Goal: Task Accomplishment & Management: Use online tool/utility

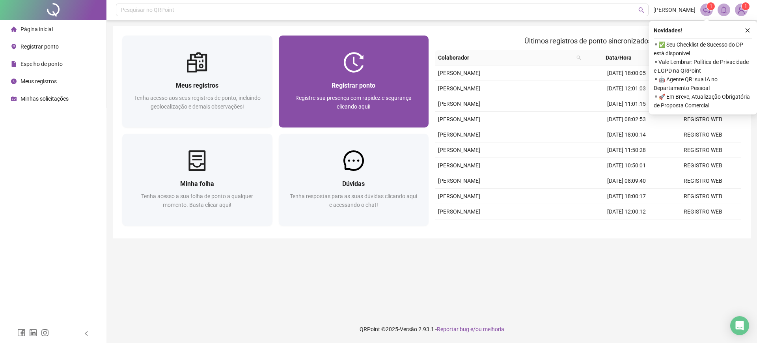
click at [339, 92] on div "Registrar ponto Registre sua presença com rapidez e segurança clicando aqui!" at bounding box center [353, 99] width 131 height 39
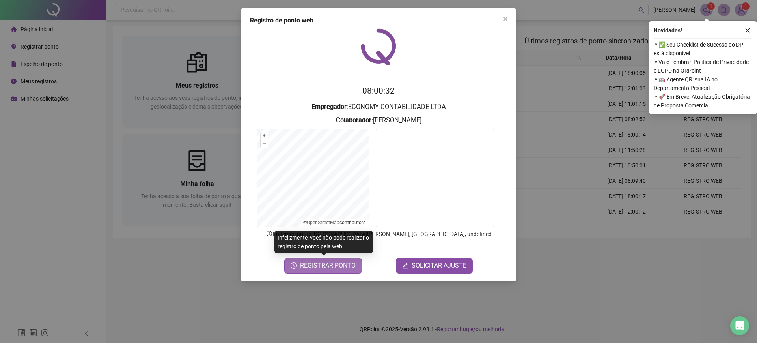
click at [322, 267] on span "REGISTRAR PONTO" at bounding box center [328, 265] width 56 height 9
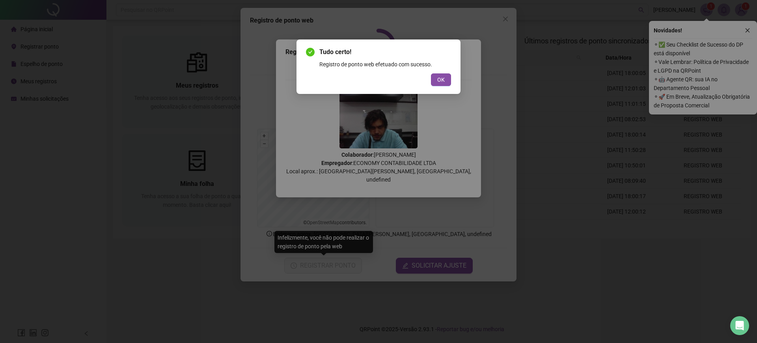
click at [439, 90] on div "Tudo certo! Registro de ponto web efetuado com sucesso. OK" at bounding box center [379, 66] width 164 height 54
click at [439, 84] on button "OK" at bounding box center [441, 79] width 20 height 13
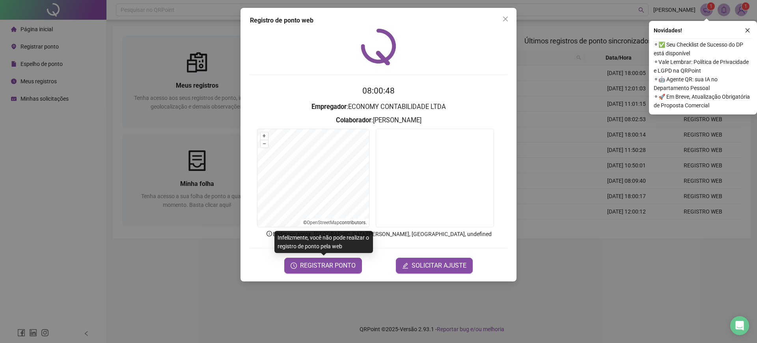
click at [42, 126] on div "Registro de ponto web 08:00:48 Empregador : ECONOMY CONTABILIDADE LTDA Colabora…" at bounding box center [378, 171] width 757 height 343
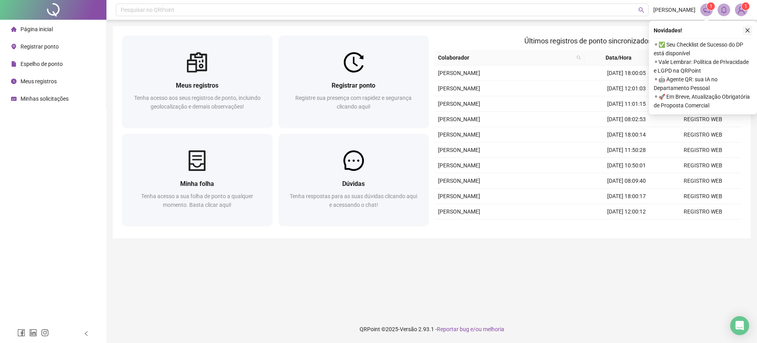
click at [749, 31] on icon "close" at bounding box center [748, 30] width 4 height 4
